Goal: Transaction & Acquisition: Download file/media

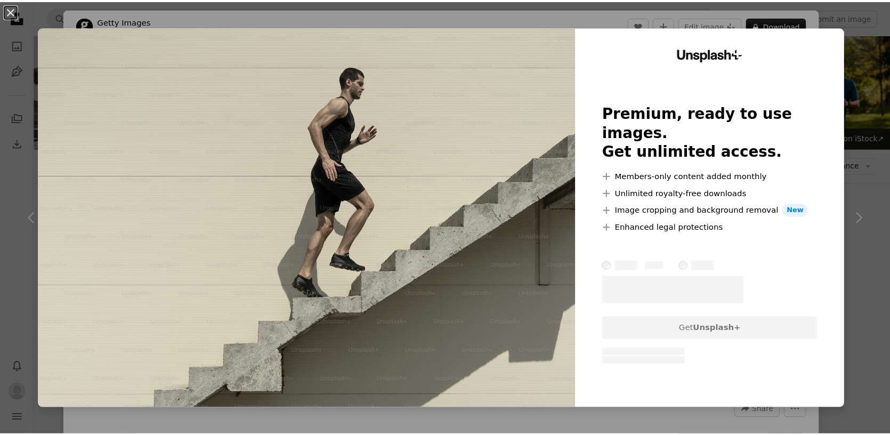
scroll to position [1495, 0]
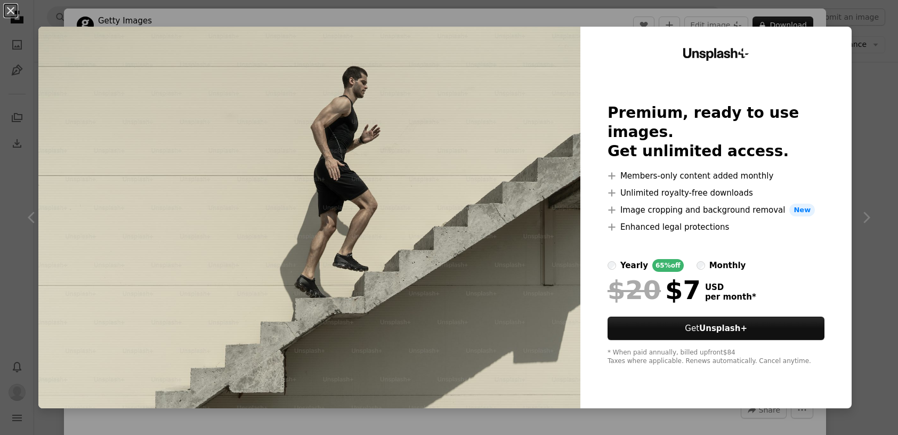
click at [873, 163] on div "An X shape Unsplash+ Premium, ready to use images. Get unlimited access. A plus…" at bounding box center [449, 217] width 898 height 435
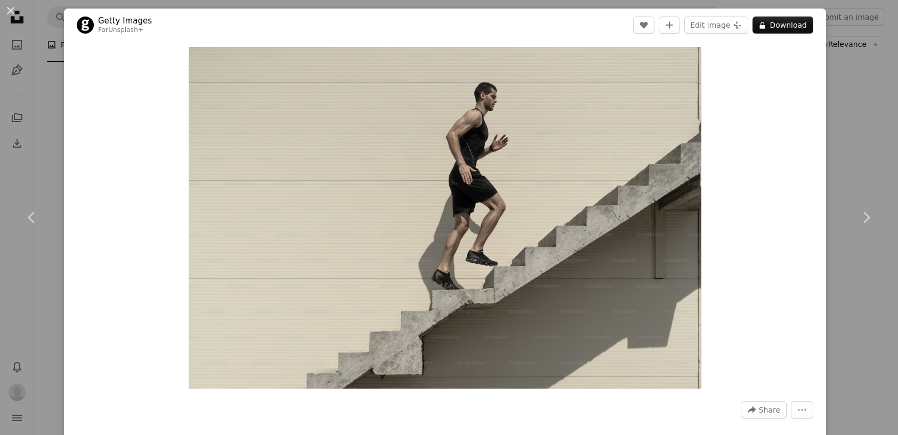
click at [859, 139] on div "An X shape Chevron left Chevron right Getty Images For Unsplash+ A heart A plus…" at bounding box center [449, 217] width 898 height 435
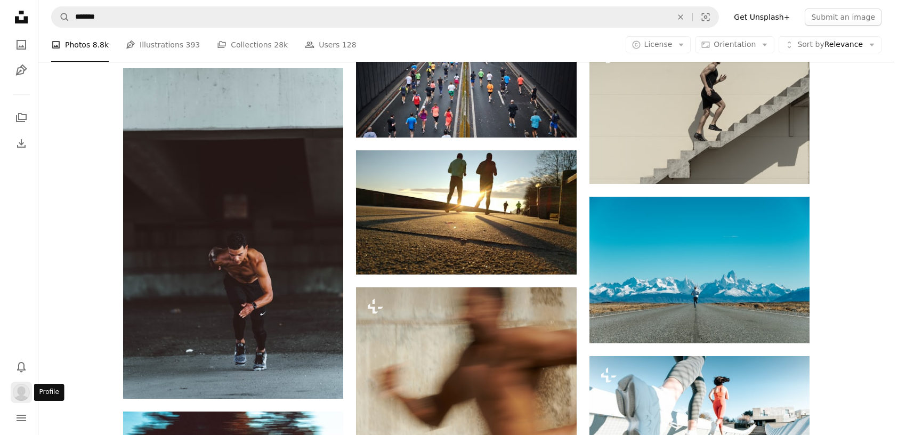
scroll to position [1495, 0]
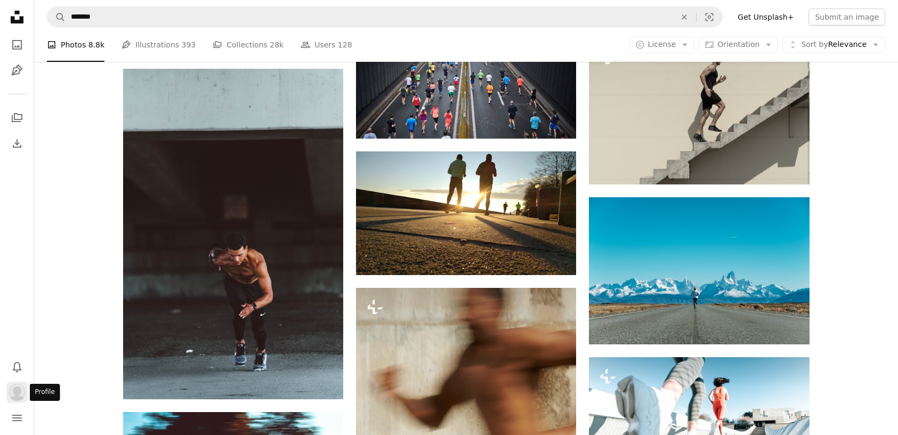
click at [22, 396] on img "Profile" at bounding box center [17, 392] width 17 height 17
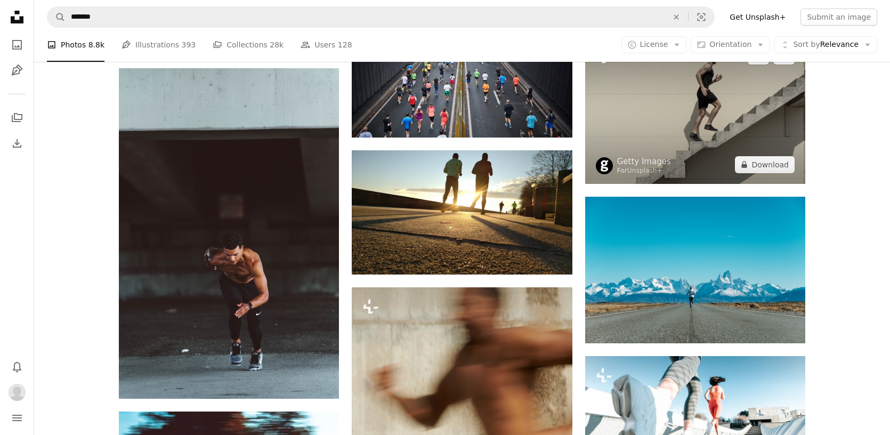
click at [753, 129] on img at bounding box center [695, 110] width 220 height 147
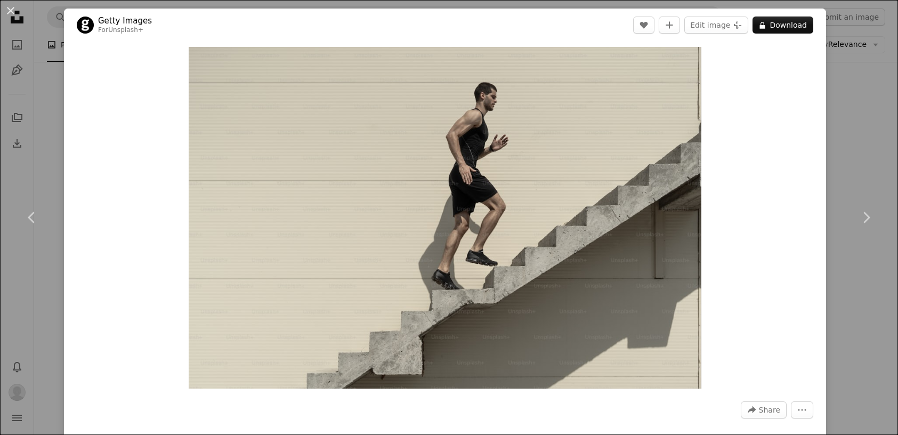
click at [842, 137] on div "An X shape Chevron left Chevron right Getty Images For Unsplash+ A heart A plus…" at bounding box center [449, 217] width 898 height 435
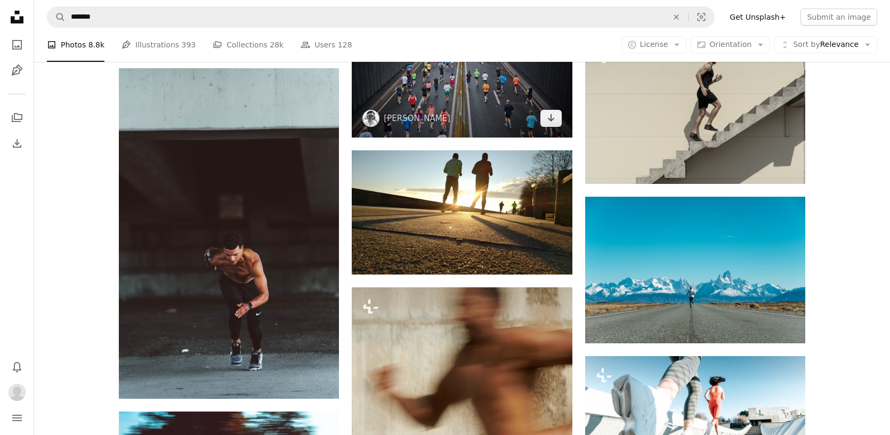
scroll to position [1372, 0]
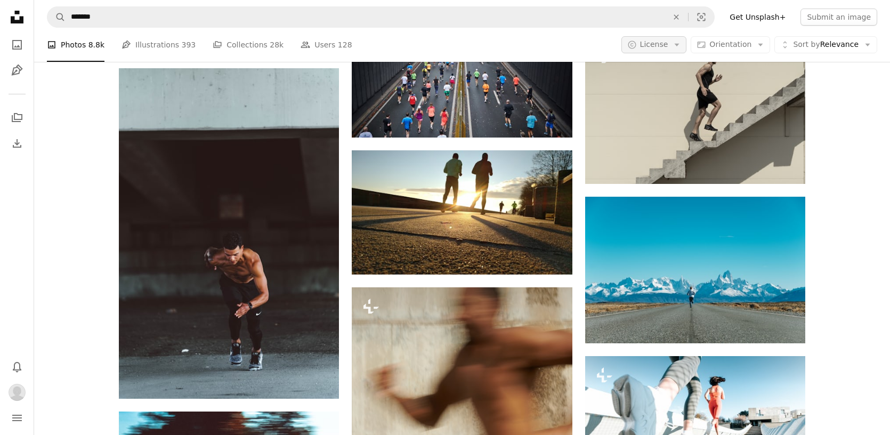
click at [678, 41] on icon "Arrow down" at bounding box center [677, 45] width 10 height 10
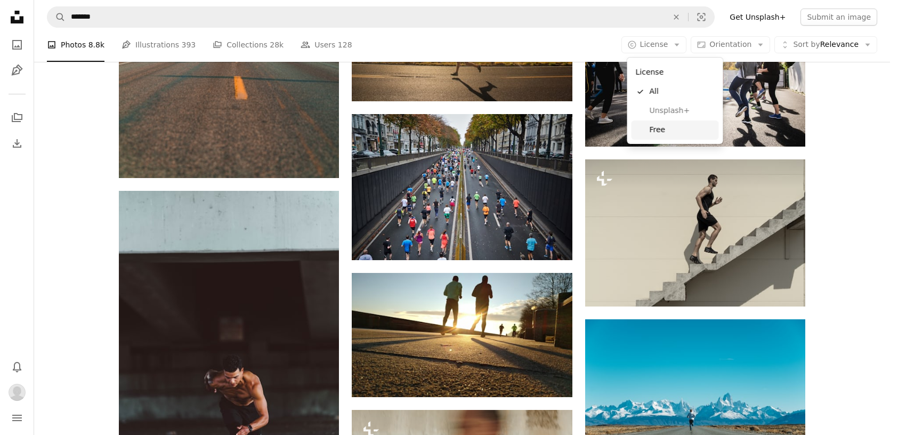
click at [668, 129] on span "Free" at bounding box center [682, 130] width 65 height 11
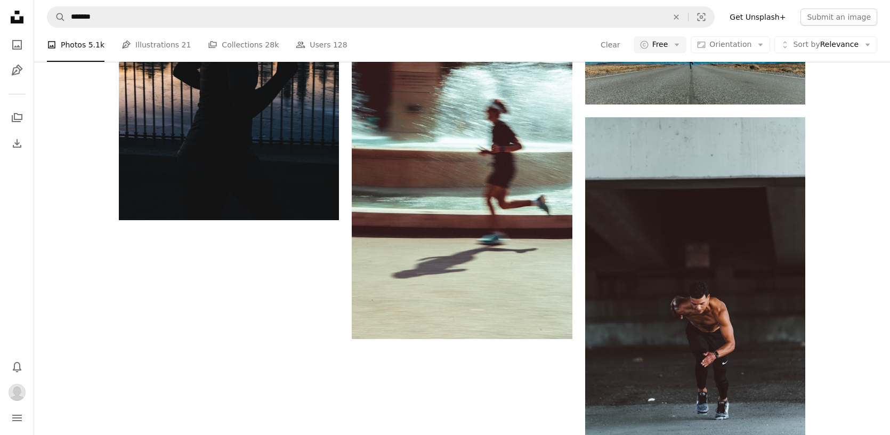
scroll to position [1891, 0]
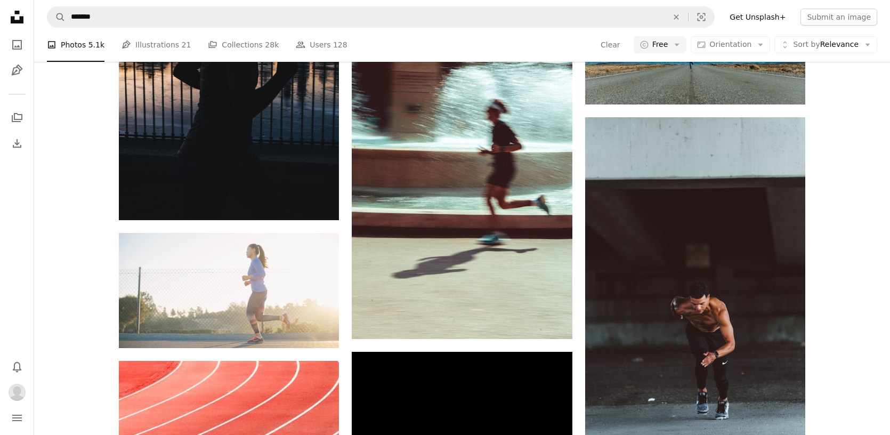
scroll to position [4028, 0]
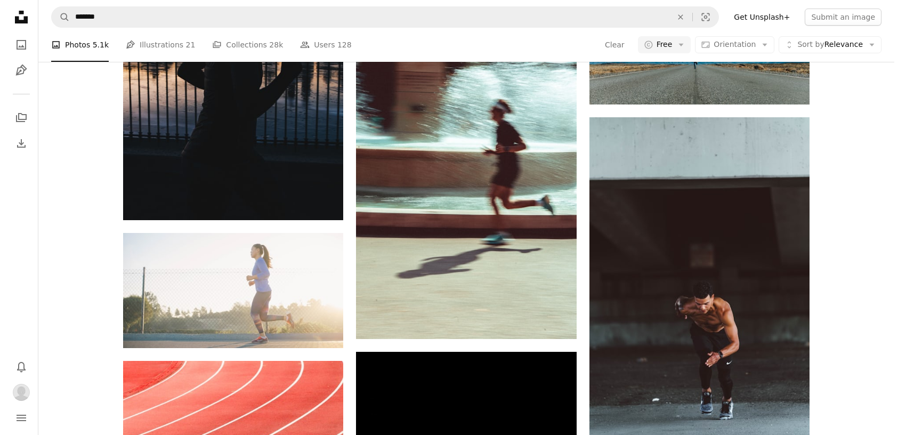
scroll to position [131, 0]
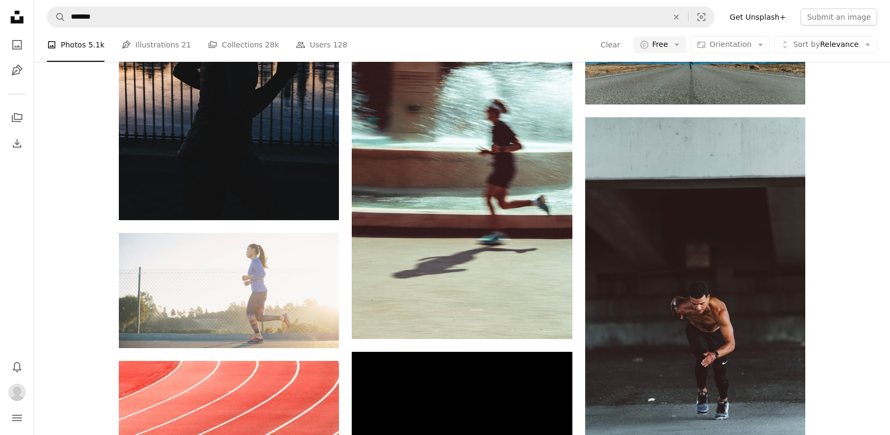
drag, startPoint x: 222, startPoint y: 190, endPoint x: 227, endPoint y: 194, distance: 6.4
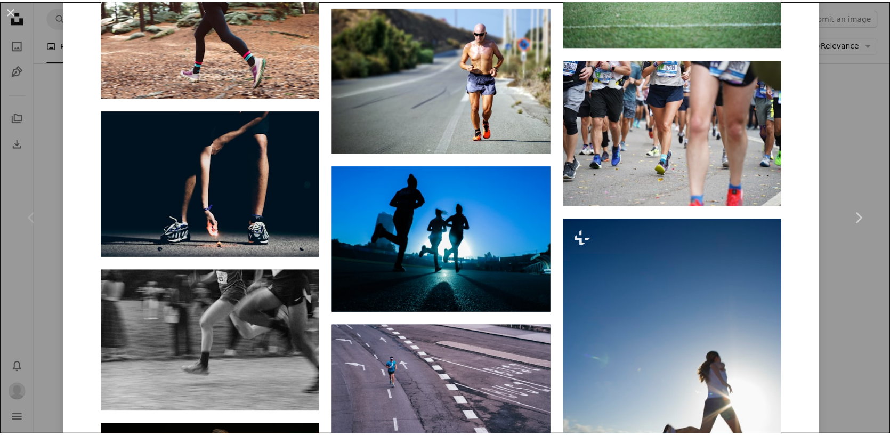
scroll to position [2381, 0]
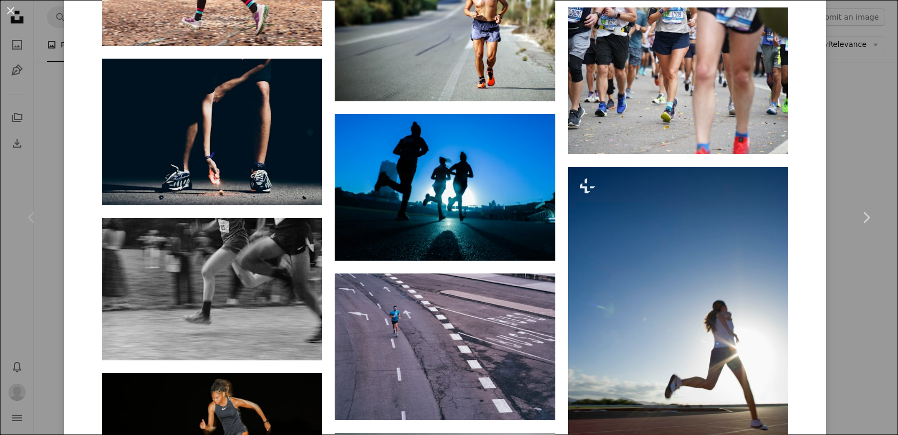
click at [844, 335] on div "An X shape Chevron left Chevron right sporlab Available for hire A checkmark in…" at bounding box center [449, 217] width 898 height 435
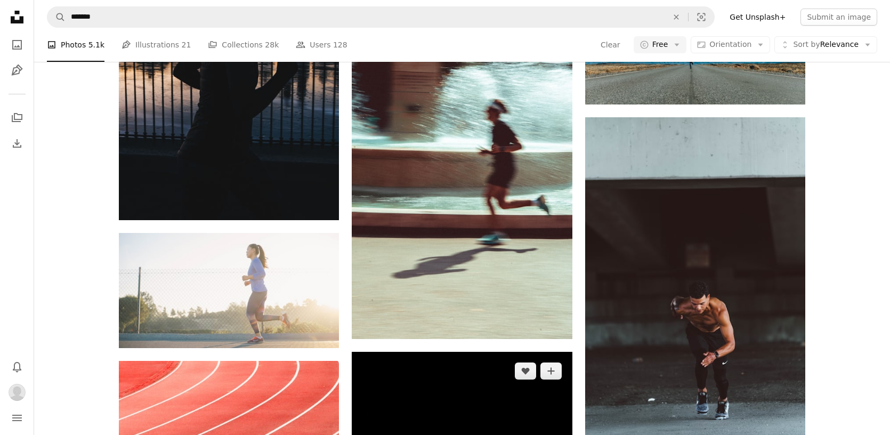
scroll to position [1653, 0]
